Goal: Task Accomplishment & Management: Complete application form

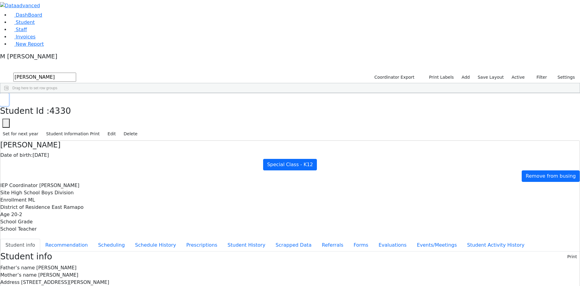
drag, startPoint x: 115, startPoint y: 8, endPoint x: 113, endPoint y: 13, distance: 5.4
click at [6, 98] on icon "button" at bounding box center [4, 100] width 3 height 4
click at [35, 25] on link "Student" at bounding box center [22, 22] width 25 height 6
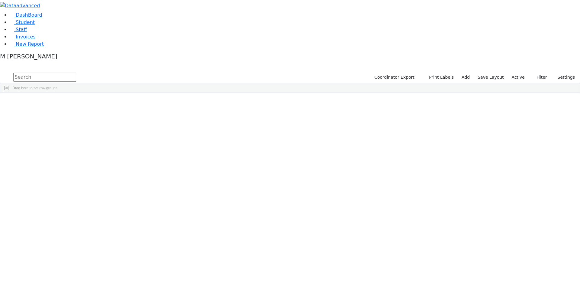
click at [21, 32] on span "Staff" at bounding box center [21, 30] width 11 height 6
click at [76, 73] on input "text" at bounding box center [44, 77] width 63 height 9
type input "b"
drag, startPoint x: 199, startPoint y: 29, endPoint x: 86, endPoint y: 23, distance: 113.8
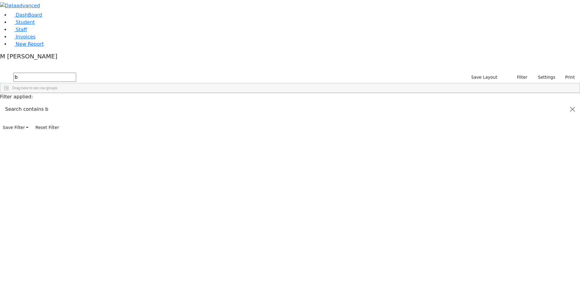
click at [76, 73] on input "b" at bounding box center [44, 77] width 63 height 9
drag, startPoint x: 130, startPoint y: 24, endPoint x: 83, endPoint y: 28, distance: 47.6
click at [76, 73] on input "monse" at bounding box center [44, 77] width 63 height 9
type input "m"
click at [76, 73] on input "text" at bounding box center [44, 77] width 63 height 9
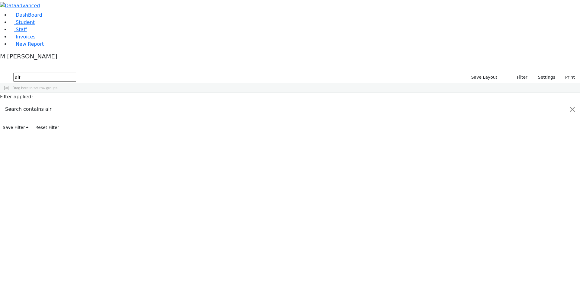
type input "airm"
drag, startPoint x: 107, startPoint y: 25, endPoint x: 46, endPoint y: 26, distance: 60.8
click at [46, 26] on div "DashBoard Student Staff Invoices New Report 4" at bounding box center [290, 66] width 580 height 132
click at [512, 73] on button "Filter" at bounding box center [519, 77] width 21 height 9
click at [21, 25] on link "Student" at bounding box center [22, 22] width 25 height 6
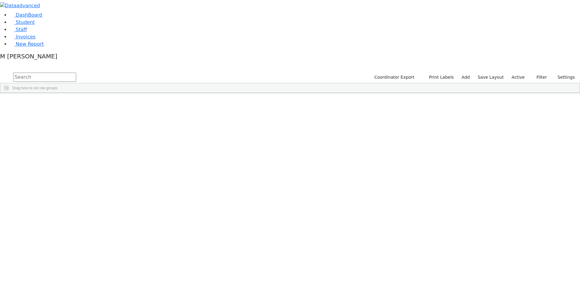
click at [517, 73] on label "Active" at bounding box center [518, 77] width 18 height 9
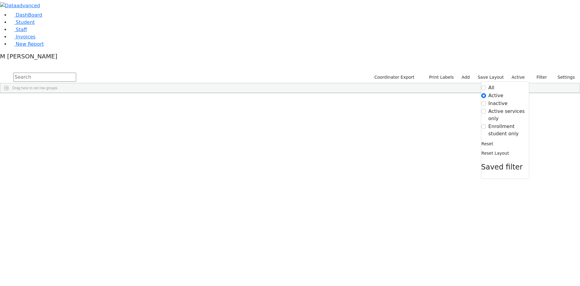
click at [490, 123] on label "Enrollment student only" at bounding box center [509, 130] width 41 height 15
click at [486, 124] on input "Enrollment student only" at bounding box center [484, 126] width 5 height 5
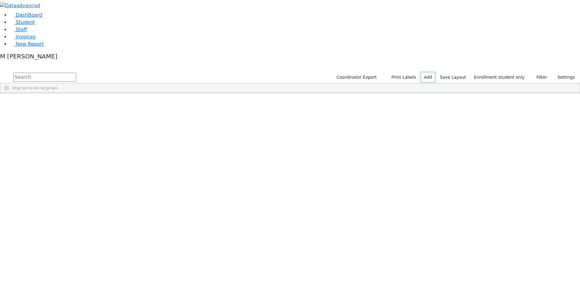
click at [434, 73] on link "Add" at bounding box center [428, 77] width 14 height 9
select select "18"
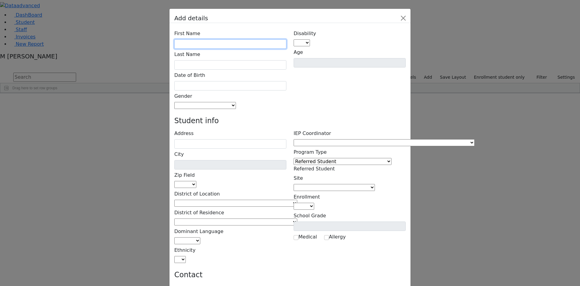
click at [213, 39] on input "text" at bounding box center [230, 43] width 112 height 9
type input "Wollner"
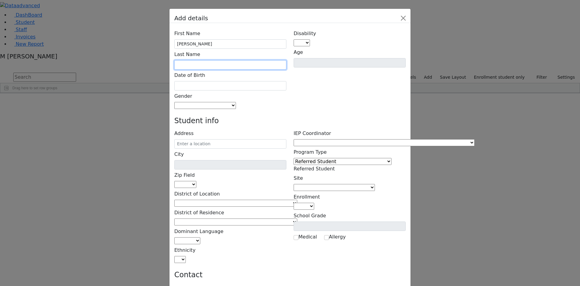
click at [236, 60] on input "text" at bounding box center [230, 64] width 112 height 9
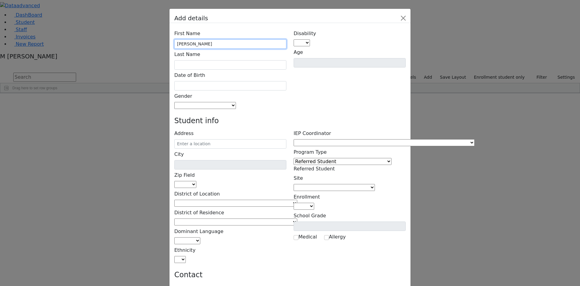
click at [235, 39] on input "Wollner" at bounding box center [230, 43] width 112 height 9
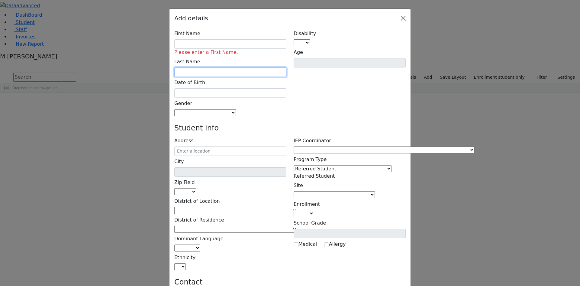
click at [227, 67] on input "text" at bounding box center [230, 71] width 112 height 9
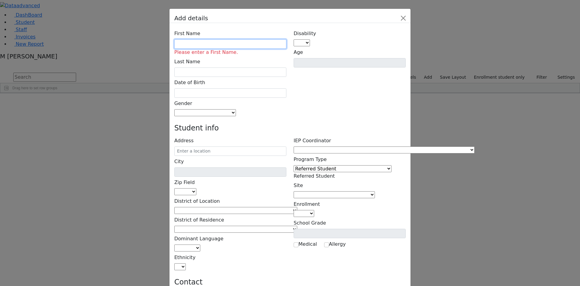
click at [225, 39] on input "text" at bounding box center [230, 43] width 112 height 9
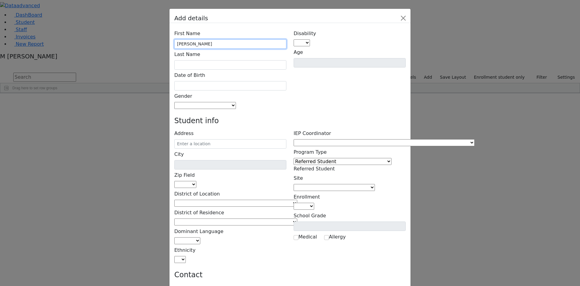
type input "Malky"
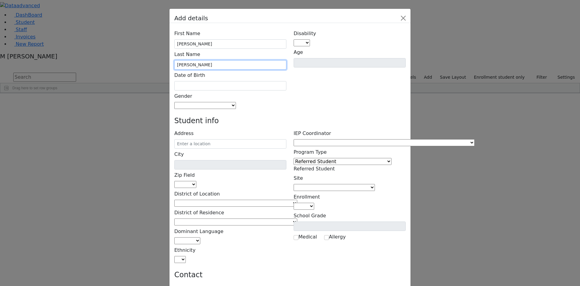
type input "Wollner"
click at [215, 81] on input "text" at bounding box center [230, 85] width 112 height 9
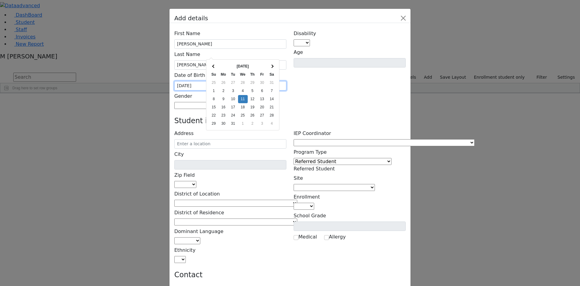
type input "01/11/2017"
click at [228, 81] on input "01/11/2017" at bounding box center [230, 85] width 112 height 9
click at [298, 54] on div "Disability AU DC ED EI ERS HI ID LD MD MR ND OHI OI PD SI SLI TBI VI D Age" at bounding box center [349, 68] width 119 height 81
click at [236, 102] on span at bounding box center [236, 105] width 0 height 6
select select "[DEMOGRAPHIC_DATA]"
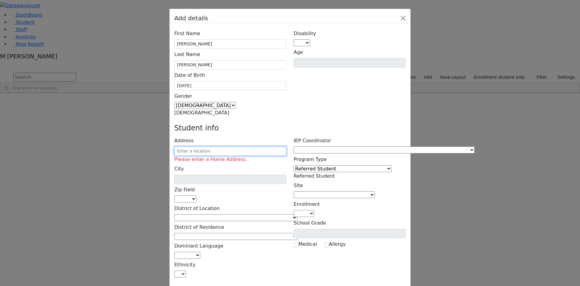
click at [234, 146] on input "text" at bounding box center [230, 150] width 112 height 9
click at [239, 124] on h4 "Student info" at bounding box center [290, 128] width 232 height 9
click at [233, 146] on input "text" at bounding box center [230, 150] width 112 height 9
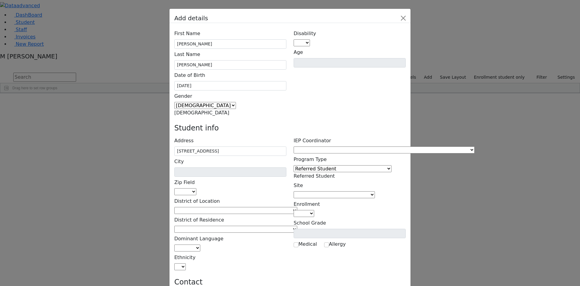
type input "20 Maple Ave"
type input "Monroe"
select select "10950"
click at [225, 167] on input "Monroe" at bounding box center [230, 171] width 112 height 9
click at [244, 146] on input "20 Maple Ave" at bounding box center [230, 150] width 112 height 9
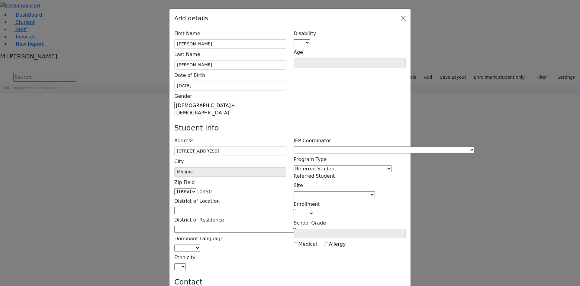
type input "20 Maple Ave"
type input "Bloomingburg"
select select "12721"
type input "20 Maple Ave"
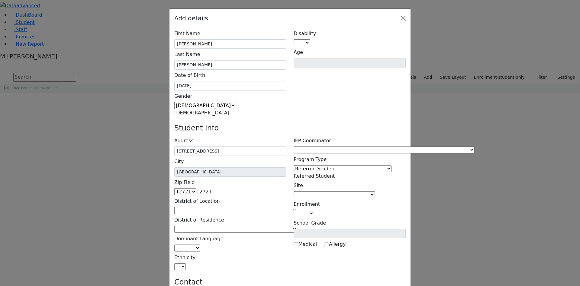
type input "Rachel Wollner"
type input "12721"
select select "12721"
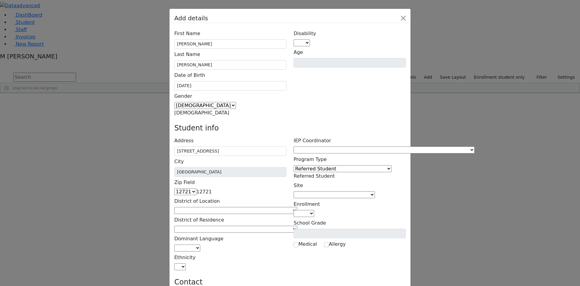
type input "Joel Wollner"
type input "20 Maple Ave"
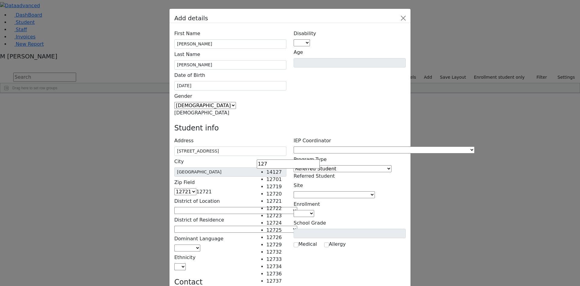
type input "127"
select select "12721"
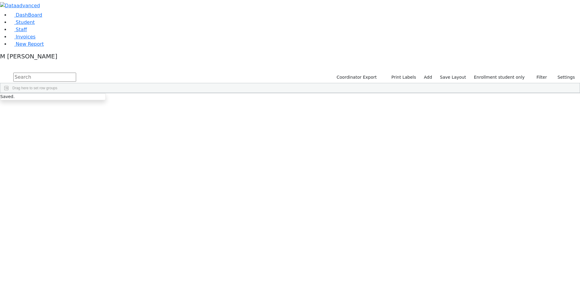
scroll to position [104, 0]
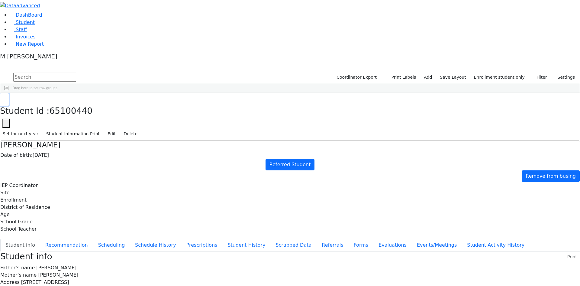
click at [3, 98] on use "button" at bounding box center [3, 98] width 0 height 0
click at [16, 25] on span "Student" at bounding box center [25, 22] width 19 height 6
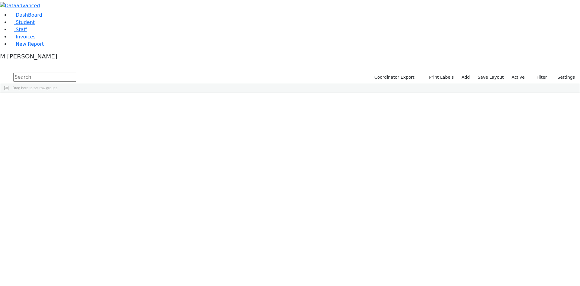
click at [76, 73] on input "text" at bounding box center [44, 77] width 63 height 9
type input "[PERSON_NAME]"
click at [148, 103] on div "Press SPACE to select this row." at bounding box center [133, 107] width 29 height 8
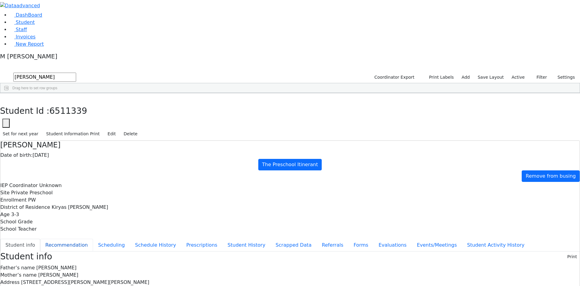
click at [93, 239] on button "Recommendation" at bounding box center [66, 245] width 53 height 13
checkbox input "true"
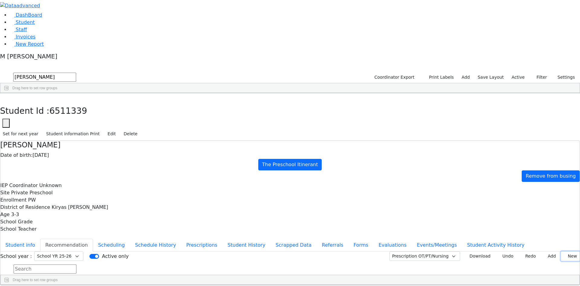
click at [563, 251] on button "New" at bounding box center [570, 255] width 19 height 9
type input "[DATE]"
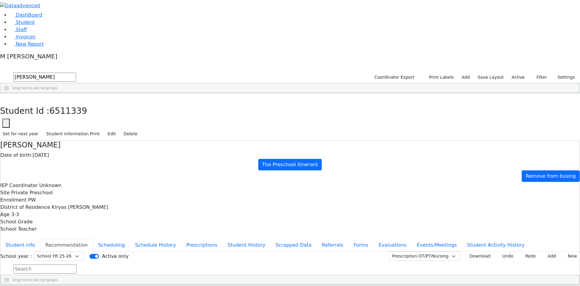
type input "v"
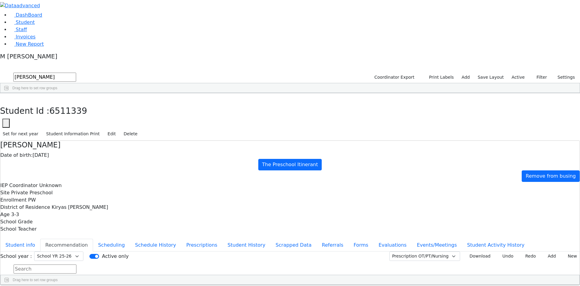
type input "[DATE]"
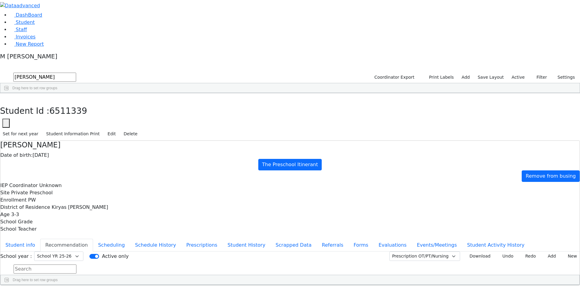
click at [40, 239] on button "Student info" at bounding box center [20, 245] width 40 height 13
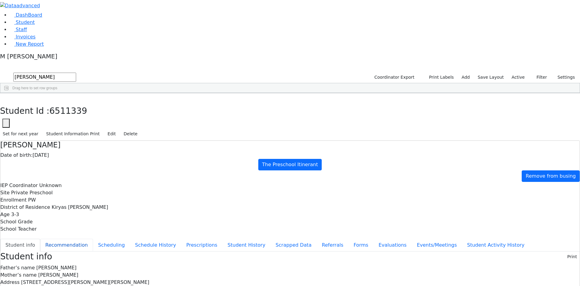
click at [93, 239] on button "Recommendation" at bounding box center [66, 245] width 53 height 13
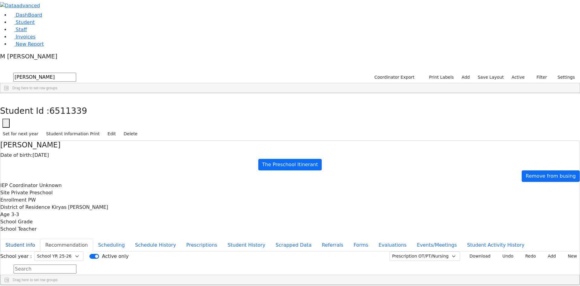
click at [40, 239] on button "Student info" at bounding box center [20, 245] width 40 height 13
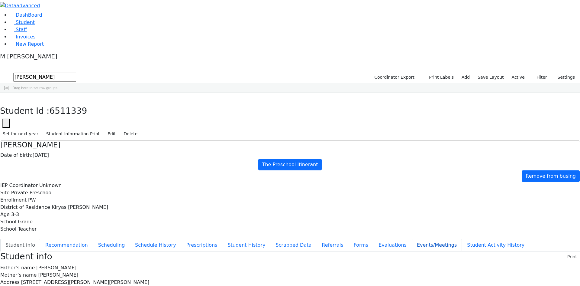
click at [412, 239] on button "Events/Meetings" at bounding box center [437, 245] width 50 height 13
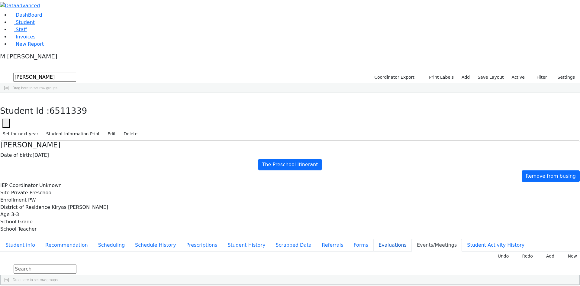
click at [374, 239] on button "Evaluations" at bounding box center [393, 245] width 38 height 13
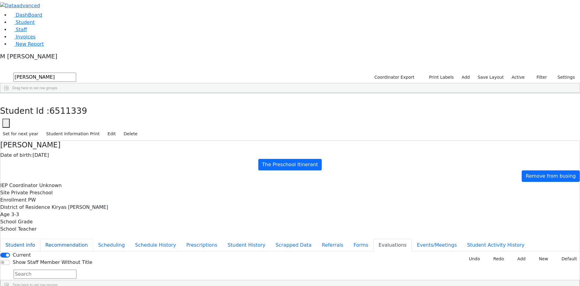
drag, startPoint x: 139, startPoint y: 82, endPoint x: 139, endPoint y: 78, distance: 4.5
click at [93, 239] on button "Recommendation" at bounding box center [66, 245] width 53 height 13
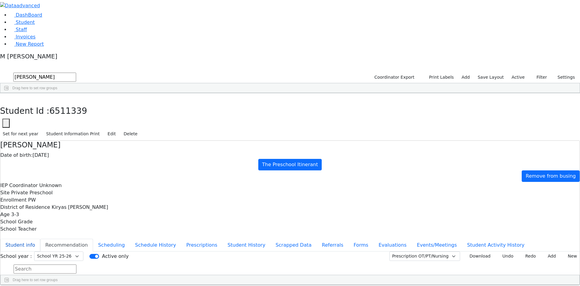
click at [40, 239] on button "Student info" at bounding box center [20, 245] width 40 height 13
